Goal: Task Accomplishment & Management: Complete application form

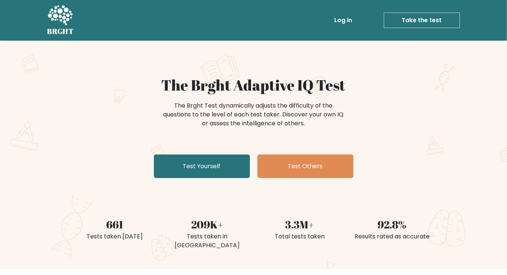
click at [222, 172] on link "Test Yourself" at bounding box center [202, 166] width 96 height 24
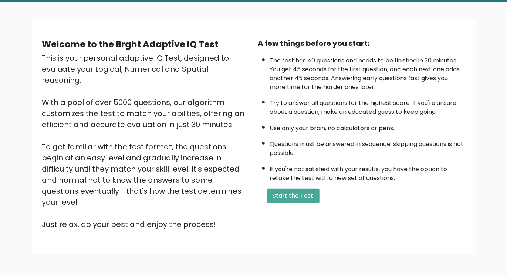
scroll to position [39, 0]
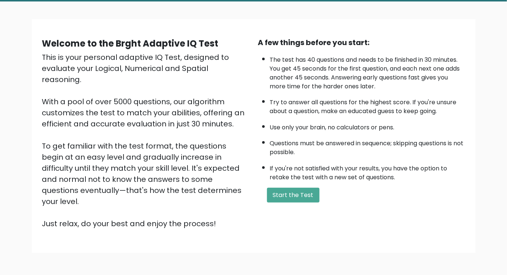
click at [292, 188] on button "Start the Test" at bounding box center [293, 195] width 52 height 15
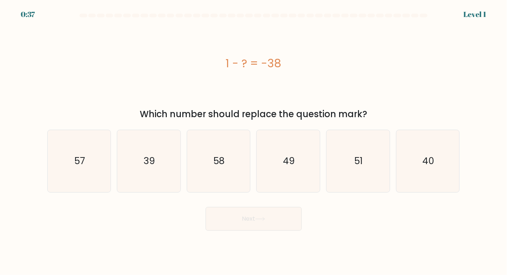
click at [139, 156] on icon "39" at bounding box center [149, 161] width 62 height 62
click at [253, 141] on input "b. 39" at bounding box center [253, 139] width 0 height 4
radio input "true"
click at [228, 224] on button "Next" at bounding box center [253, 219] width 96 height 24
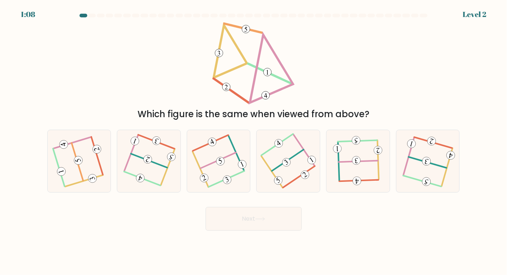
click at [60, 177] on 712 at bounding box center [61, 171] width 10 height 10
click at [253, 141] on input "a." at bounding box center [253, 139] width 0 height 4
radio input "true"
click at [228, 222] on button "Next" at bounding box center [253, 219] width 96 height 24
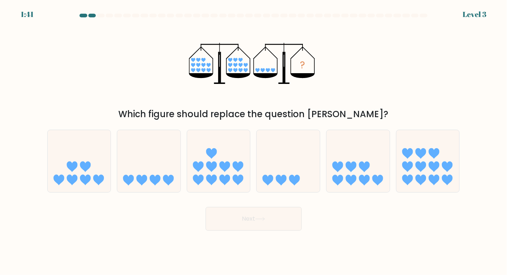
click at [154, 172] on icon at bounding box center [148, 161] width 63 height 52
click at [253, 141] on input "b." at bounding box center [253, 139] width 0 height 4
radio input "true"
click at [217, 231] on button "Next" at bounding box center [253, 219] width 96 height 24
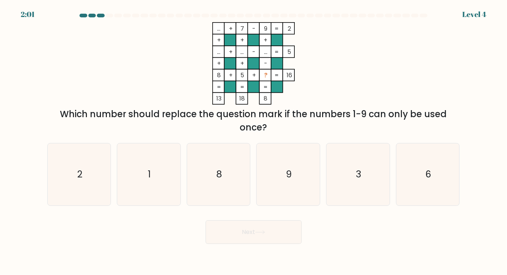
click at [358, 170] on icon "3" at bounding box center [358, 174] width 62 height 62
click at [254, 141] on input "e. 3" at bounding box center [253, 139] width 0 height 4
radio input "true"
click at [294, 235] on button "Next" at bounding box center [253, 232] width 96 height 24
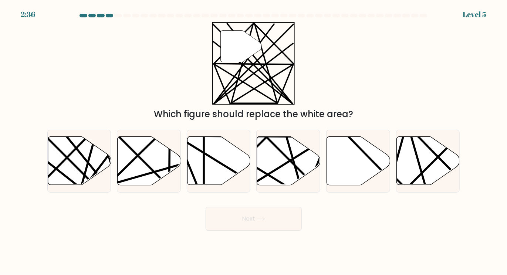
click at [69, 163] on icon at bounding box center [98, 186] width 123 height 123
click at [253, 141] on input "a." at bounding box center [253, 139] width 0 height 4
radio input "true"
click at [284, 222] on button "Next" at bounding box center [253, 219] width 96 height 24
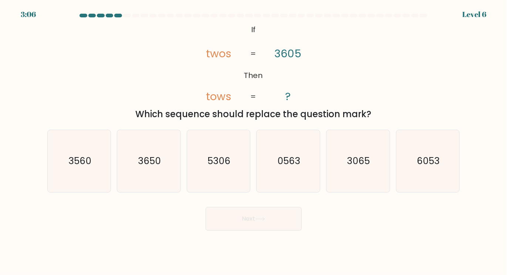
click at [357, 161] on icon "3065" at bounding box center [358, 161] width 62 height 62
click at [254, 141] on input "e. 3065" at bounding box center [253, 139] width 0 height 4
radio input "true"
click at [241, 228] on button "Next" at bounding box center [253, 219] width 96 height 24
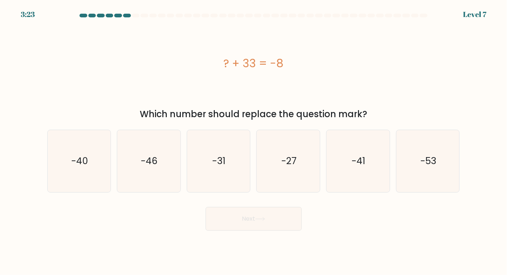
click at [275, 171] on icon "-27" at bounding box center [288, 161] width 62 height 62
click at [254, 141] on input "d. -27" at bounding box center [253, 139] width 0 height 4
radio input "true"
click at [255, 225] on button "Next" at bounding box center [253, 219] width 96 height 24
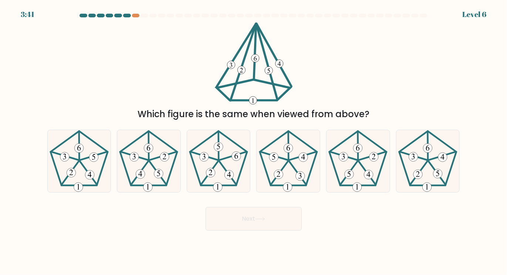
click at [421, 176] on 142 at bounding box center [418, 173] width 17 height 24
click at [254, 141] on input "f." at bounding box center [253, 139] width 0 height 4
radio input "true"
click at [266, 229] on button "Next" at bounding box center [253, 219] width 96 height 24
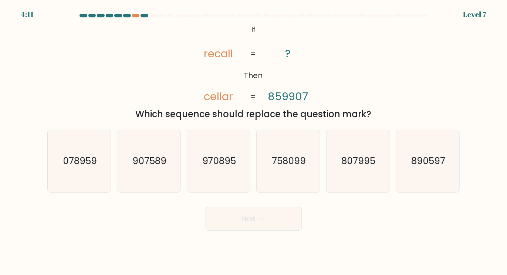
click at [287, 165] on text "758099" at bounding box center [289, 161] width 34 height 13
click at [254, 141] on input "d. 758099" at bounding box center [253, 139] width 0 height 4
radio input "true"
click at [253, 227] on button "Next" at bounding box center [253, 219] width 96 height 24
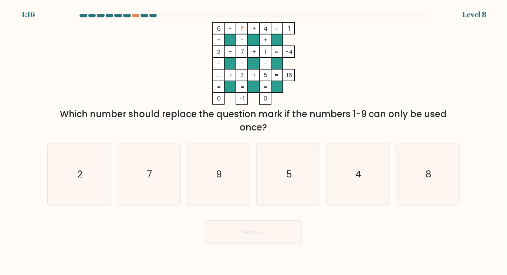
click at [87, 174] on icon "2" at bounding box center [79, 174] width 62 height 62
click at [253, 141] on input "a. 2" at bounding box center [253, 139] width 0 height 4
radio input "true"
click at [249, 244] on button "Next" at bounding box center [253, 232] width 96 height 24
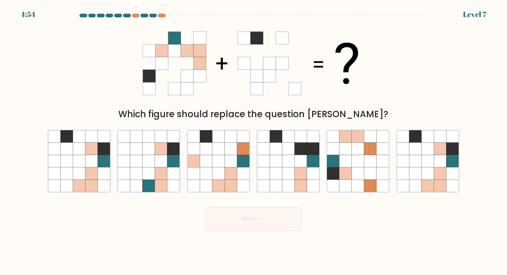
click at [154, 17] on div at bounding box center [152, 16] width 7 height 4
click at [475, 14] on form at bounding box center [253, 122] width 507 height 217
click at [362, 155] on icon at bounding box center [358, 149] width 12 height 12
click at [254, 141] on input "e." at bounding box center [253, 139] width 0 height 4
radio input "true"
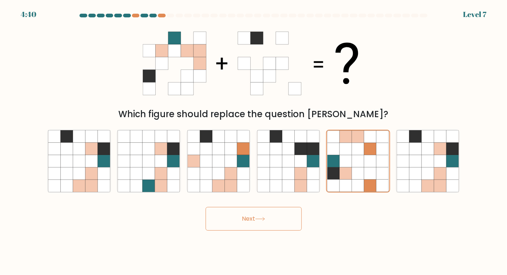
click at [232, 228] on button "Next" at bounding box center [253, 219] width 96 height 24
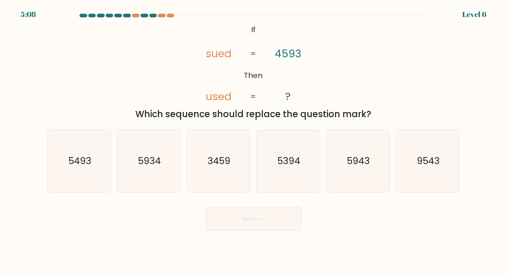
click at [82, 166] on text "5493" at bounding box center [79, 161] width 23 height 13
click at [253, 141] on input "a. 5493" at bounding box center [253, 139] width 0 height 4
radio input "true"
click at [225, 225] on button "Next" at bounding box center [253, 219] width 96 height 24
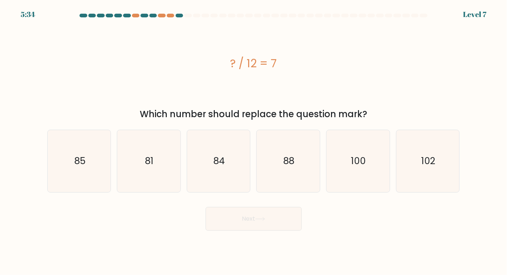
click at [144, 167] on icon "81" at bounding box center [149, 161] width 62 height 62
click at [253, 141] on input "b. 81" at bounding box center [253, 139] width 0 height 4
radio input "true"
click at [230, 229] on button "Next" at bounding box center [253, 219] width 96 height 24
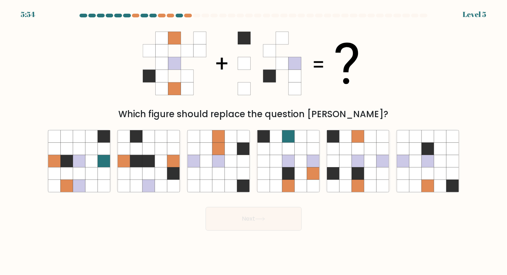
click at [415, 155] on icon at bounding box center [415, 149] width 12 height 12
click at [254, 141] on input "f." at bounding box center [253, 139] width 0 height 4
radio input "true"
click at [218, 225] on button "Next" at bounding box center [253, 219] width 96 height 24
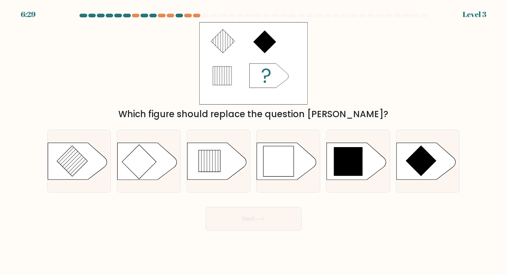
click at [352, 163] on icon at bounding box center [348, 161] width 29 height 29
click at [254, 141] on input "e." at bounding box center [253, 139] width 0 height 4
radio input "true"
click at [215, 225] on button "Next" at bounding box center [253, 219] width 96 height 24
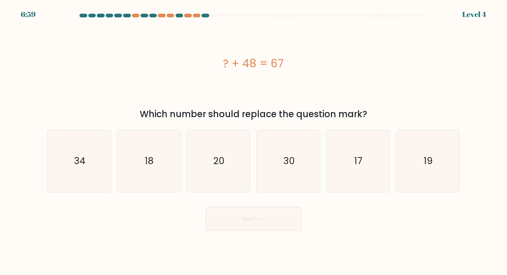
click at [421, 167] on icon "19" at bounding box center [428, 161] width 62 height 62
click at [254, 141] on input "f. 19" at bounding box center [253, 139] width 0 height 4
radio input "true"
click at [218, 226] on button "Next" at bounding box center [253, 219] width 96 height 24
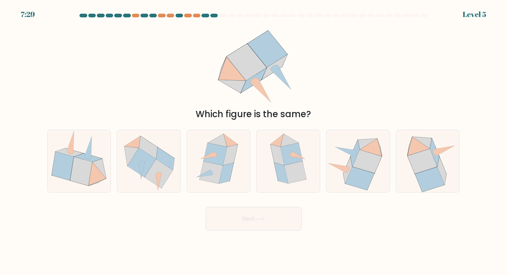
click at [217, 179] on icon at bounding box center [211, 172] width 23 height 22
click at [253, 141] on input "c." at bounding box center [253, 139] width 0 height 4
radio input "true"
click at [228, 231] on button "Next" at bounding box center [253, 219] width 96 height 24
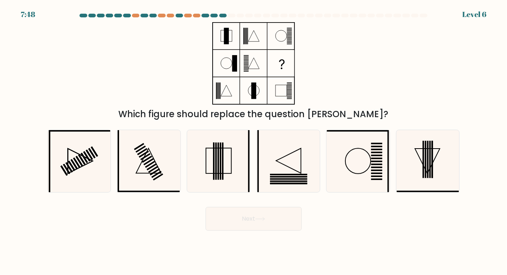
click at [431, 159] on rect at bounding box center [429, 159] width 1 height 37
click at [254, 141] on input "f." at bounding box center [253, 139] width 0 height 4
radio input "true"
click at [246, 220] on button "Next" at bounding box center [253, 219] width 96 height 24
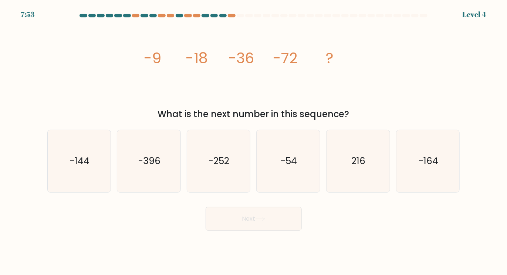
click at [421, 155] on icon "-164" at bounding box center [428, 161] width 62 height 62
click at [254, 141] on input "f. -164" at bounding box center [253, 139] width 0 height 4
radio input "true"
click at [210, 224] on button "Next" at bounding box center [253, 219] width 96 height 24
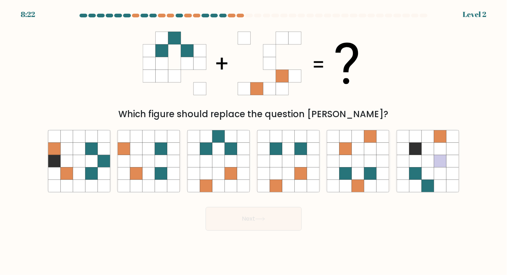
click at [212, 177] on icon at bounding box center [218, 173] width 12 height 12
click at [253, 141] on input "c." at bounding box center [253, 139] width 0 height 4
radio input "true"
click at [221, 226] on button "Next" at bounding box center [253, 219] width 96 height 24
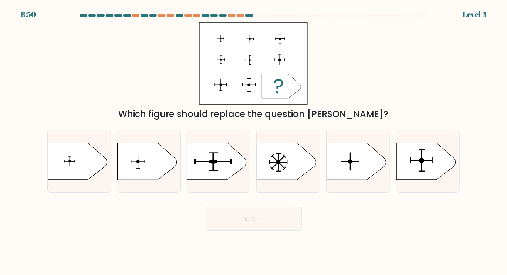
click at [428, 157] on icon at bounding box center [425, 161] width 59 height 37
click at [254, 141] on input "f." at bounding box center [253, 139] width 0 height 4
radio input "true"
click at [226, 222] on button "Next" at bounding box center [253, 219] width 96 height 24
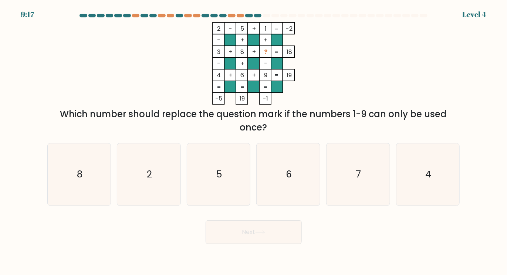
click at [358, 166] on icon "7" at bounding box center [358, 174] width 62 height 62
click at [254, 141] on input "e. 7" at bounding box center [253, 139] width 0 height 4
radio input "true"
click at [236, 239] on button "Next" at bounding box center [253, 232] width 96 height 24
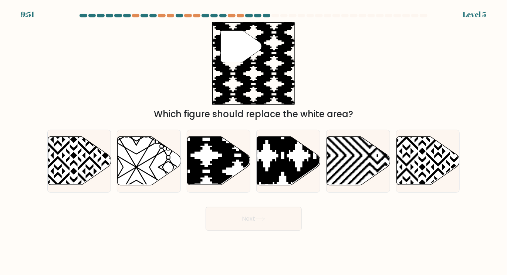
click at [213, 163] on icon at bounding box center [218, 161] width 63 height 48
click at [253, 141] on input "c." at bounding box center [253, 139] width 0 height 4
radio input "true"
click at [222, 227] on button "Next" at bounding box center [253, 219] width 96 height 24
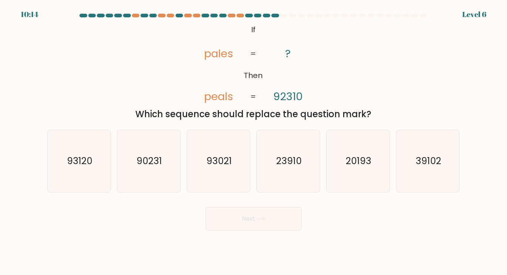
click at [84, 179] on icon "93120" at bounding box center [79, 161] width 62 height 62
click at [253, 141] on input "a. 93120" at bounding box center [253, 139] width 0 height 4
radio input "true"
click at [222, 221] on button "Next" at bounding box center [253, 219] width 96 height 24
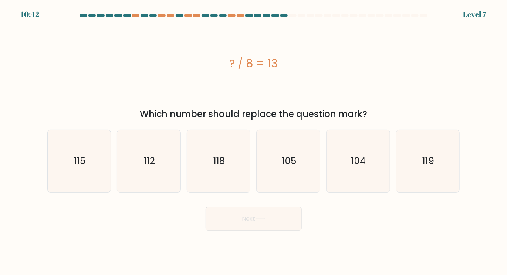
click at [205, 164] on icon "118" at bounding box center [218, 161] width 62 height 62
click at [253, 141] on input "c. 118" at bounding box center [253, 139] width 0 height 4
radio input "true"
click at [229, 218] on button "Next" at bounding box center [253, 219] width 96 height 24
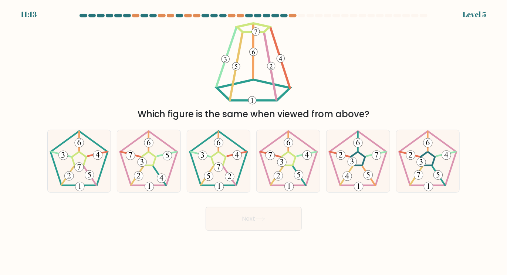
click at [218, 164] on icon at bounding box center [218, 161] width 62 height 62
click at [253, 141] on input "c." at bounding box center [253, 139] width 0 height 4
radio input "true"
click at [234, 220] on button "Next" at bounding box center [253, 219] width 96 height 24
click at [227, 225] on button "Next" at bounding box center [253, 219] width 96 height 24
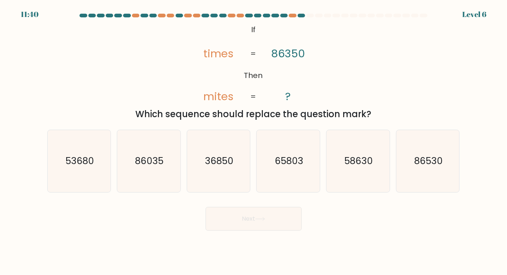
click at [208, 166] on text "36850" at bounding box center [219, 161] width 28 height 13
click at [253, 141] on input "c. 36850" at bounding box center [253, 139] width 0 height 4
radio input "true"
click at [225, 223] on button "Next" at bounding box center [253, 219] width 96 height 24
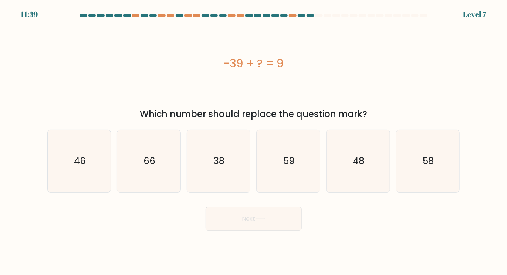
click at [292, 152] on icon "59" at bounding box center [288, 161] width 62 height 62
click at [254, 141] on input "d. 59" at bounding box center [253, 139] width 0 height 4
radio input "true"
click at [296, 152] on icon "59" at bounding box center [288, 160] width 61 height 61
click at [254, 141] on input "d. 59" at bounding box center [253, 139] width 0 height 4
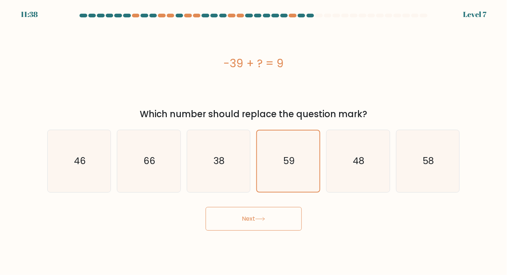
click at [346, 157] on icon "48" at bounding box center [358, 161] width 62 height 62
click at [254, 141] on input "e. 48" at bounding box center [253, 139] width 0 height 4
radio input "true"
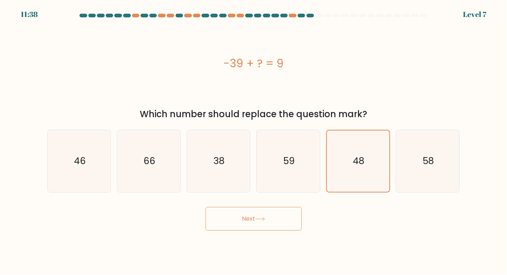
click at [240, 224] on button "Next" at bounding box center [253, 219] width 96 height 24
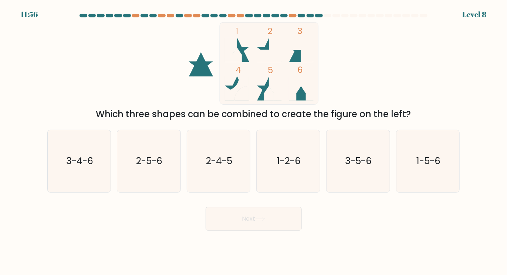
click at [428, 164] on text "1-5-6" at bounding box center [428, 161] width 24 height 13
click at [254, 141] on input "f. 1-5-6" at bounding box center [253, 139] width 0 height 4
radio input "true"
click at [219, 221] on button "Next" at bounding box center [253, 219] width 96 height 24
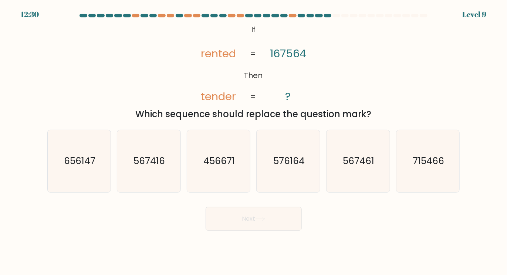
click at [367, 164] on text "567461" at bounding box center [358, 161] width 31 height 13
click at [254, 141] on input "e. 567461" at bounding box center [253, 139] width 0 height 4
radio input "true"
click at [244, 227] on button "Next" at bounding box center [253, 219] width 96 height 24
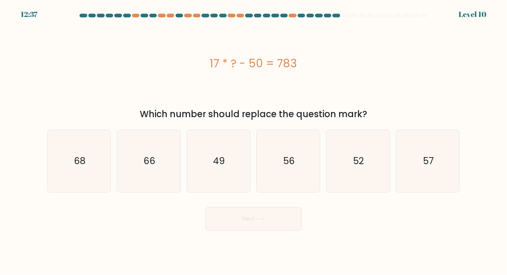
click at [147, 162] on text "66" at bounding box center [149, 161] width 12 height 13
click at [253, 141] on input "b. 66" at bounding box center [253, 139] width 0 height 4
radio input "true"
click at [221, 223] on button "Next" at bounding box center [253, 219] width 96 height 24
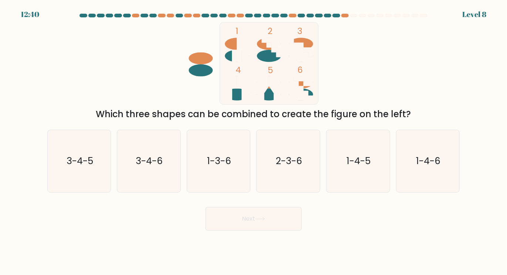
scroll to position [23, 0]
click at [288, 155] on text "2-3-6" at bounding box center [289, 161] width 26 height 13
click at [254, 141] on input "d. 2-3-6" at bounding box center [253, 139] width 0 height 4
radio input "true"
click at [270, 207] on button "Next" at bounding box center [253, 219] width 96 height 24
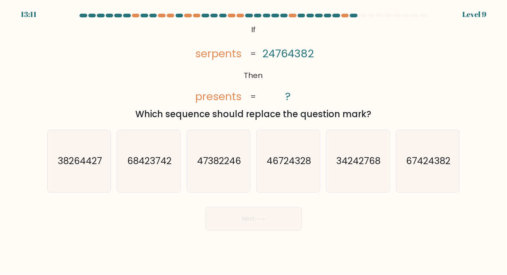
scroll to position [0, 0]
click at [421, 163] on text "67424382" at bounding box center [428, 161] width 44 height 13
click at [254, 141] on input "f. 67424382" at bounding box center [253, 139] width 0 height 4
radio input "true"
click at [280, 231] on button "Next" at bounding box center [253, 219] width 96 height 24
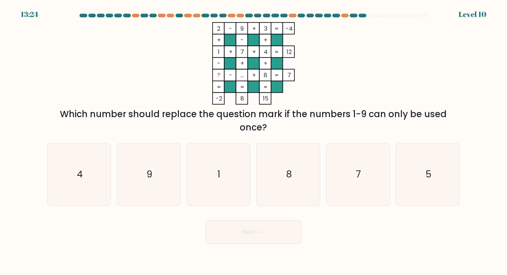
click at [223, 180] on icon "1" at bounding box center [218, 174] width 62 height 62
click at [253, 141] on input "c. 1" at bounding box center [253, 139] width 0 height 4
radio input "true"
click at [280, 238] on button "Next" at bounding box center [253, 232] width 96 height 24
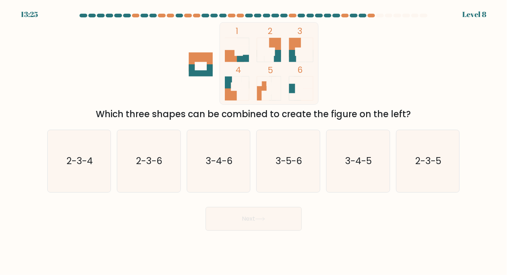
click at [154, 158] on icon "2-3-6" at bounding box center [149, 161] width 62 height 62
click at [253, 141] on input "b. 2-3-6" at bounding box center [253, 139] width 0 height 4
radio input "true"
click at [229, 226] on button "Next" at bounding box center [253, 219] width 96 height 24
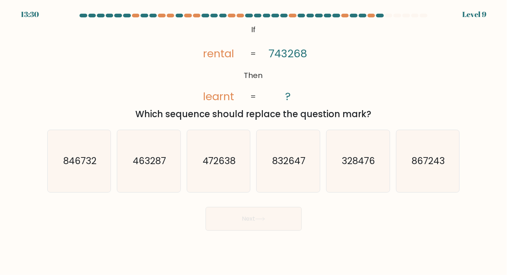
click at [75, 167] on text "846732" at bounding box center [79, 161] width 33 height 13
click at [253, 141] on input "a. 846732" at bounding box center [253, 139] width 0 height 4
radio input "true"
click at [238, 224] on button "Next" at bounding box center [253, 219] width 96 height 24
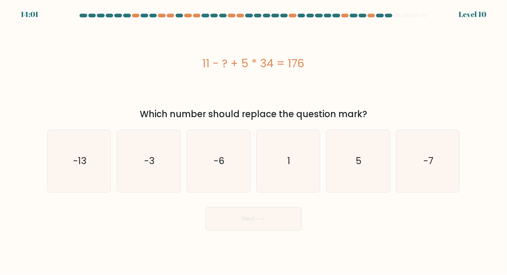
click at [92, 179] on icon "-13" at bounding box center [79, 161] width 62 height 62
click at [253, 141] on input "a. -13" at bounding box center [253, 139] width 0 height 4
radio input "true"
click at [227, 222] on button "Next" at bounding box center [253, 219] width 96 height 24
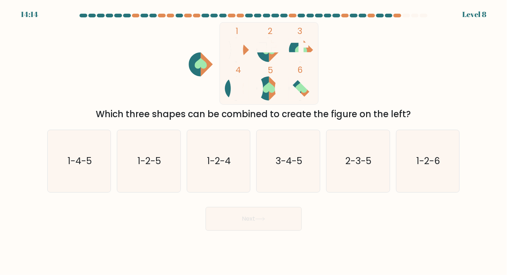
click at [73, 178] on icon "1-4-5" at bounding box center [79, 161] width 62 height 62
click at [253, 141] on input "a. 1-4-5" at bounding box center [253, 139] width 0 height 4
radio input "true"
click at [228, 224] on button "Next" at bounding box center [253, 219] width 96 height 24
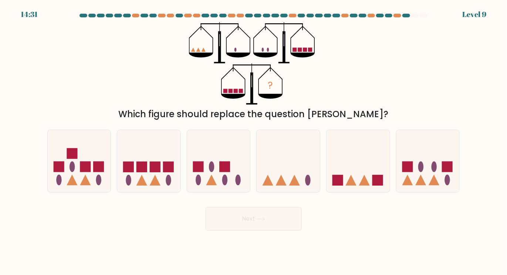
click at [363, 168] on icon at bounding box center [357, 161] width 63 height 52
click at [254, 141] on input "e." at bounding box center [253, 139] width 0 height 4
radio input "true"
click at [227, 220] on button "Next" at bounding box center [253, 219] width 96 height 24
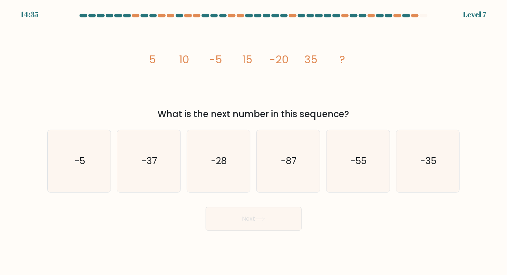
click at [424, 163] on text "-35" at bounding box center [428, 161] width 16 height 13
click at [254, 141] on input "f. -35" at bounding box center [253, 139] width 0 height 4
radio input "true"
click at [238, 224] on button "Next" at bounding box center [253, 219] width 96 height 24
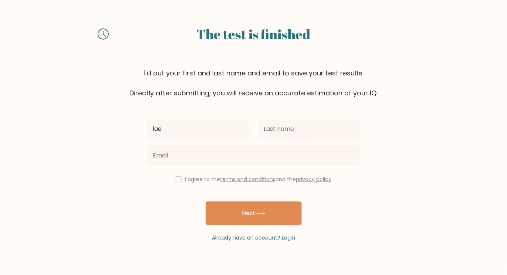
type input "lae"
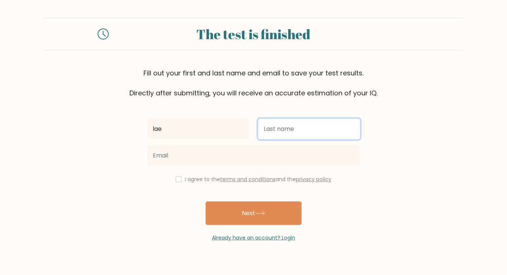
click at [303, 126] on input "text" at bounding box center [309, 129] width 102 height 21
type input "k"
type input "sainth"
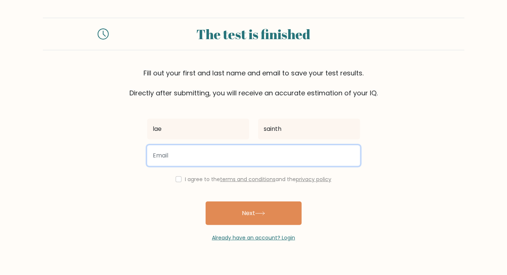
click at [221, 153] on input "email" at bounding box center [253, 155] width 213 height 21
type input "dumbx16@gmail.com"
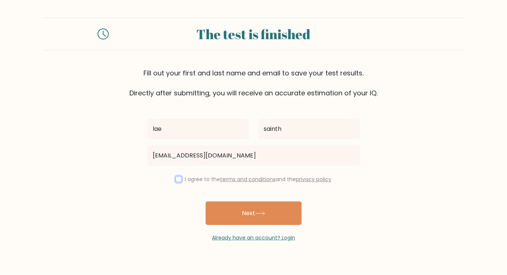
click at [177, 178] on input "checkbox" at bounding box center [179, 179] width 6 height 6
checkbox input "true"
click at [278, 210] on button "Next" at bounding box center [253, 213] width 96 height 24
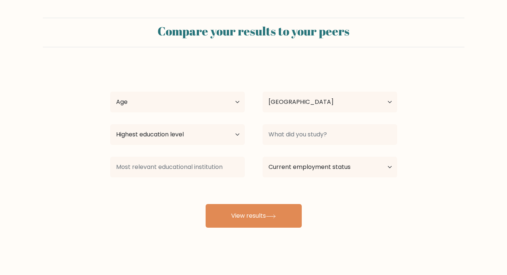
select select "PH"
click at [286, 217] on button "View results" at bounding box center [253, 216] width 96 height 24
click at [228, 99] on select "Age Under 18 years old 18-24 years old 25-34 years old 35-44 years old 45-54 ye…" at bounding box center [177, 102] width 135 height 21
select select "18_24"
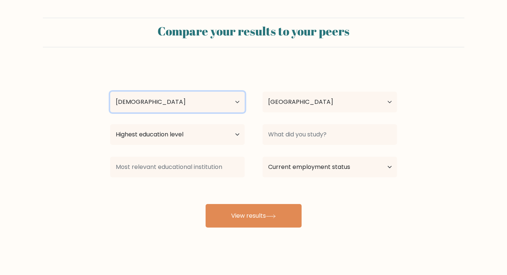
click at [110, 92] on select "Age Under 18 years old 18-24 years old 25-34 years old 35-44 years old 45-54 ye…" at bounding box center [177, 102] width 135 height 21
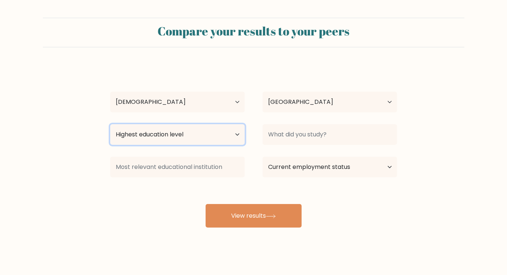
click at [233, 132] on select "Highest education level No schooling Primary Lower Secondary Upper Secondary Oc…" at bounding box center [177, 134] width 135 height 21
select select "bachelors_degree"
click at [110, 124] on select "Highest education level No schooling Primary Lower Secondary Upper Secondary Oc…" at bounding box center [177, 134] width 135 height 21
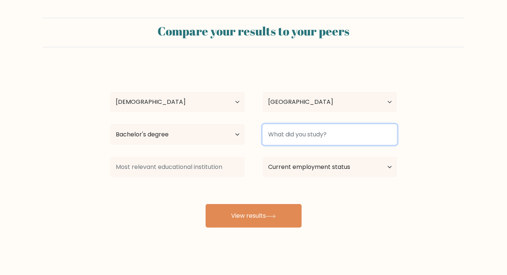
click at [334, 133] on input at bounding box center [329, 134] width 135 height 21
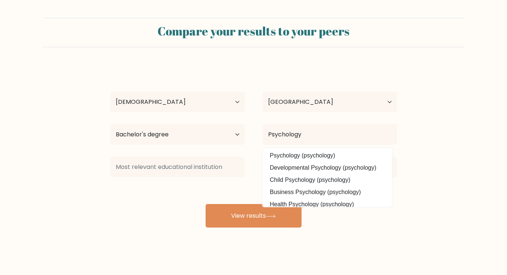
click at [328, 152] on option "Psychology (psychology)" at bounding box center [327, 156] width 126 height 12
type input "Psychology"
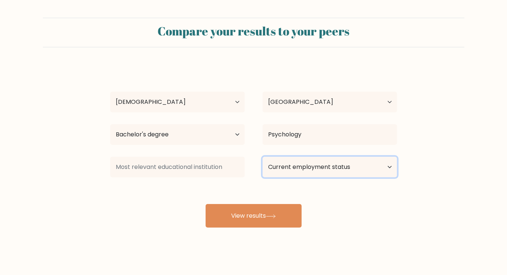
click at [328, 159] on select "Current employment status Employed Student Retired Other / prefer not to answer" at bounding box center [329, 167] width 135 height 21
select select "student"
click at [262, 157] on select "Current employment status Employed Student Retired Other / prefer not to answer" at bounding box center [329, 167] width 135 height 21
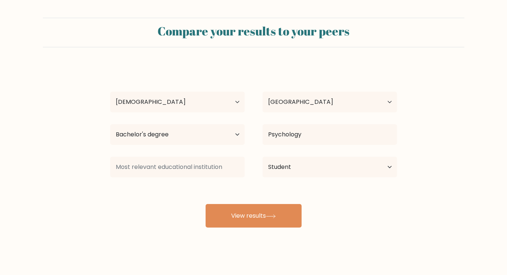
click at [246, 210] on button "View results" at bounding box center [253, 216] width 96 height 24
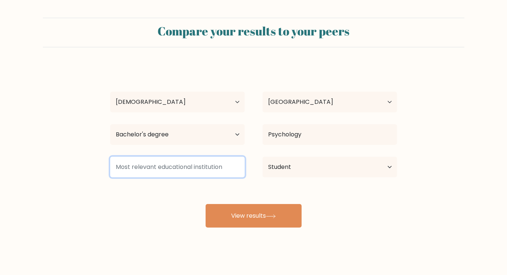
click at [217, 171] on input at bounding box center [177, 167] width 135 height 21
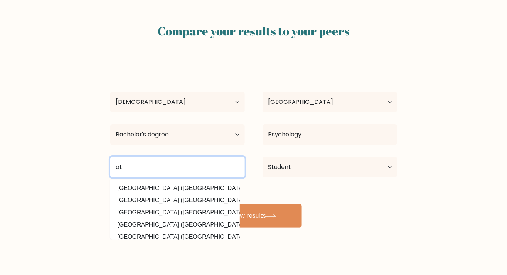
type input "a"
type input "h"
type input "r"
click at [186, 170] on input "n" at bounding box center [177, 167] width 135 height 21
type input "n"
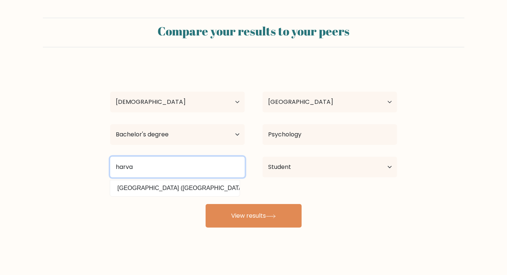
click at [162, 165] on input "harva" at bounding box center [177, 167] width 135 height 21
type input "h"
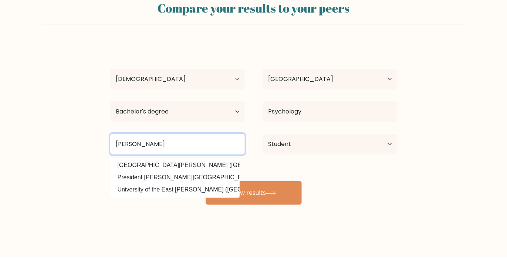
scroll to position [14, 0]
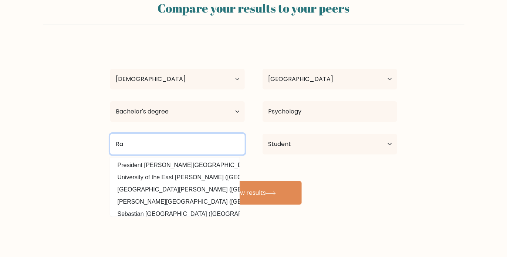
type input "R"
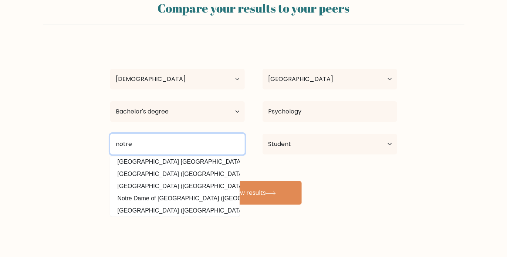
scroll to position [67, 0]
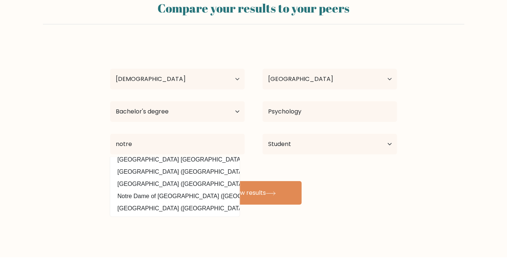
click at [146, 196] on option "Notre Dame of Dadiangas University (Philippines)" at bounding box center [175, 202] width 126 height 12
type input "[GEOGRAPHIC_DATA]"
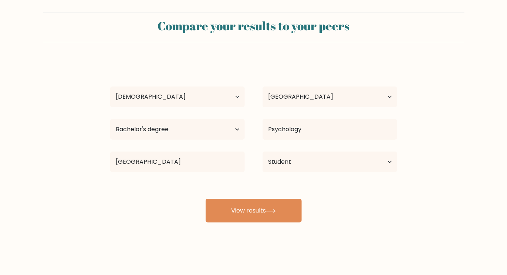
click at [286, 200] on button "View results" at bounding box center [253, 211] width 96 height 24
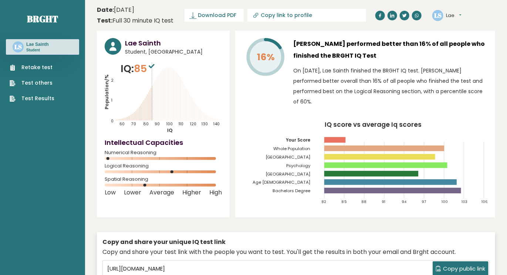
click at [27, 96] on link "Test Results" at bounding box center [32, 99] width 45 height 8
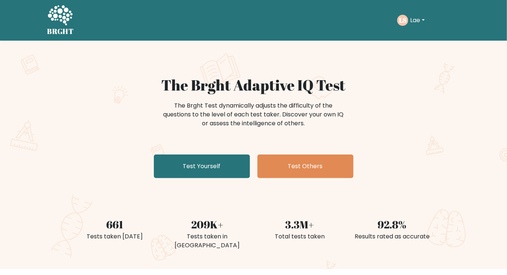
scroll to position [1, 0]
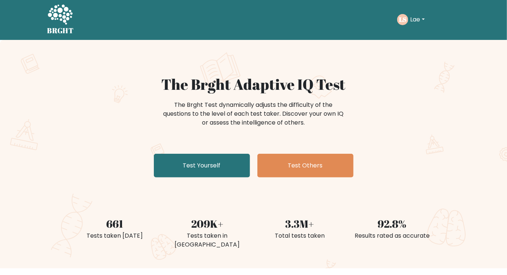
click at [415, 24] on button "Lae" at bounding box center [417, 20] width 19 height 10
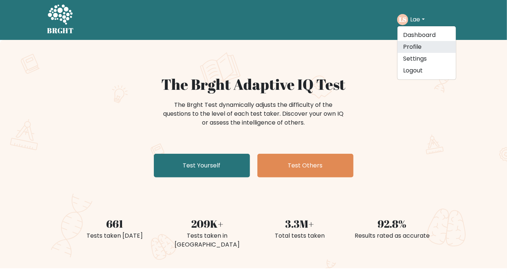
click at [423, 47] on link "Profile" at bounding box center [426, 47] width 58 height 12
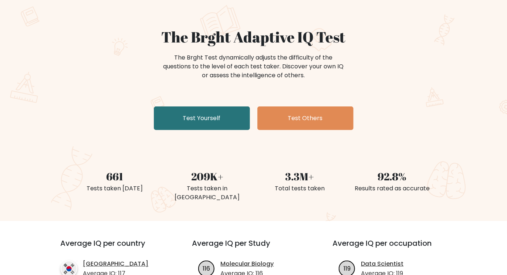
scroll to position [68, 0]
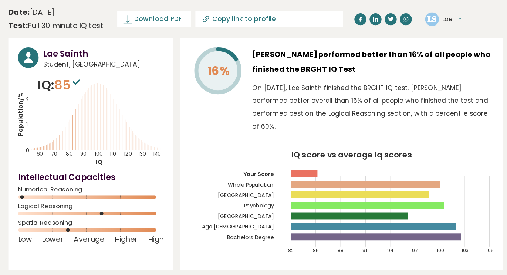
click at [136, 86] on icon "Population/% IQ 0 1 2 60 70 80 90 100 110 120 130 140" at bounding box center [163, 97] width 117 height 72
